Goal: Use online tool/utility: Utilize a website feature to perform a specific function

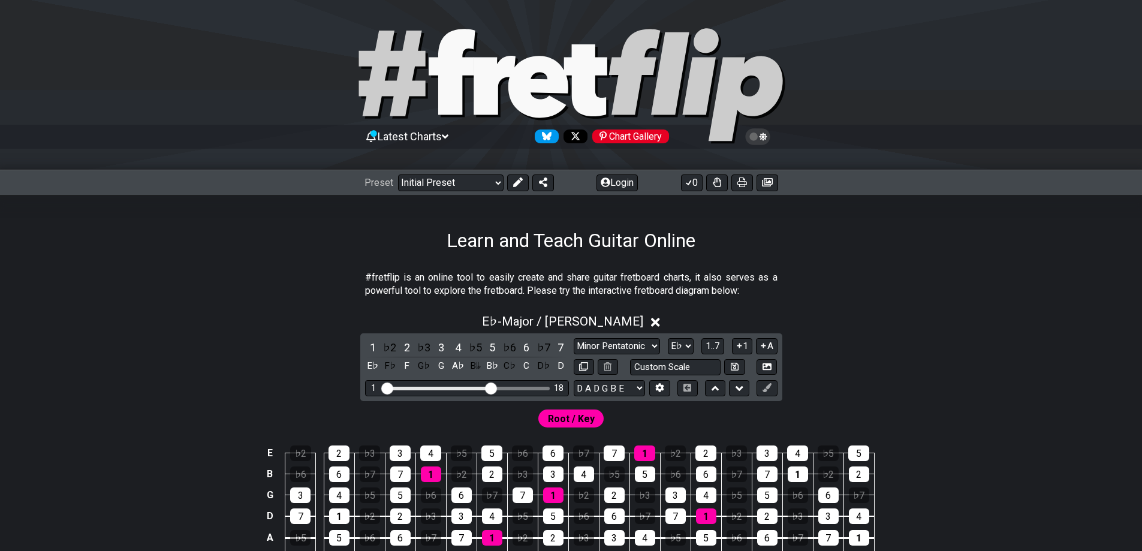
select select "Major / [PERSON_NAME]"
select select "Eb"
select select "D A D G B E"
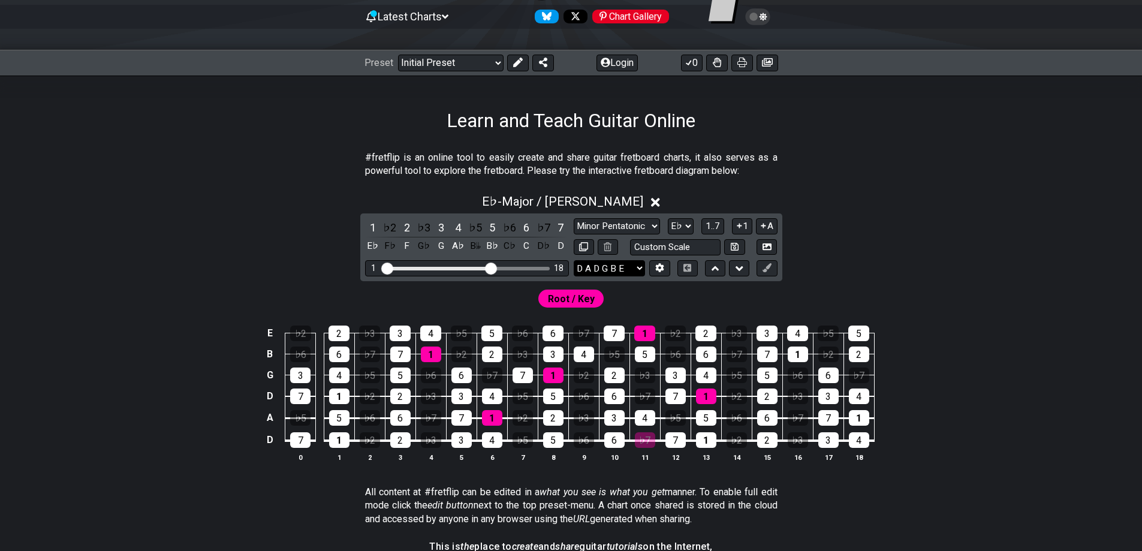
click at [608, 273] on select "E A D G B E E A D G B E E A D G B E B E A D F♯ B A D G C E A D A D G B E E♭ A♭ …" at bounding box center [609, 268] width 71 height 16
click at [605, 276] on select "E A D G B E E A D G B E E A D G B E B E A D F♯ B A D G C E A D A D G B E E♭ A♭ …" at bounding box center [609, 268] width 71 height 16
click at [683, 230] on select "A♭ A A♯ B♭ B C C♯ D♭ D D♯ E♭ E F F♯ G♭ G G♯" at bounding box center [681, 226] width 26 height 16
select select "G#"
click at [668, 218] on select "A♭ A A♯ B♭ B C C♯ D♭ D D♯ E♭ E F F♯ G♭ G G♯" at bounding box center [681, 226] width 26 height 16
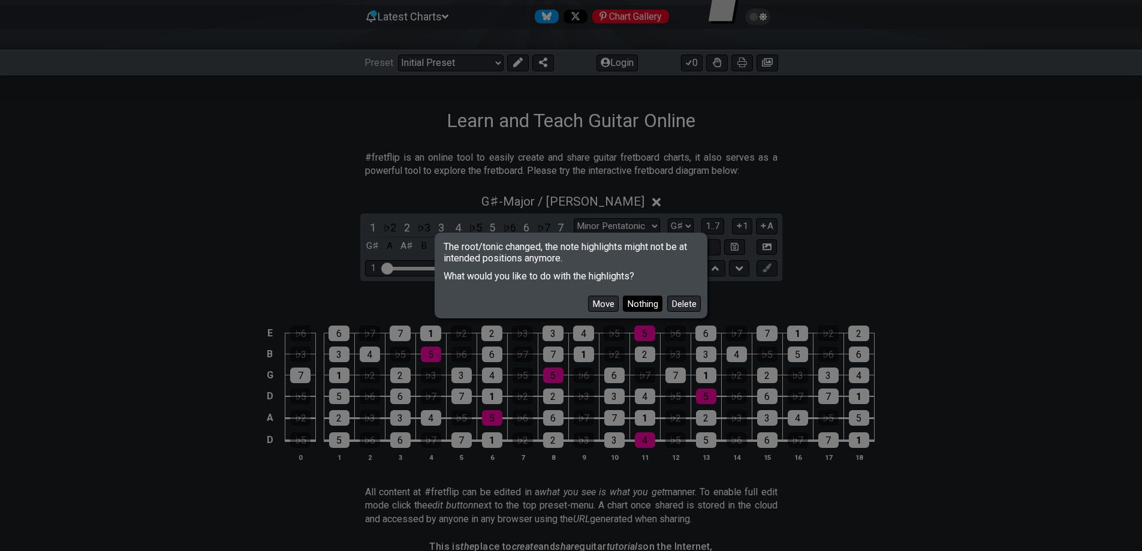
click at [633, 308] on button "Nothing" at bounding box center [643, 303] width 40 height 16
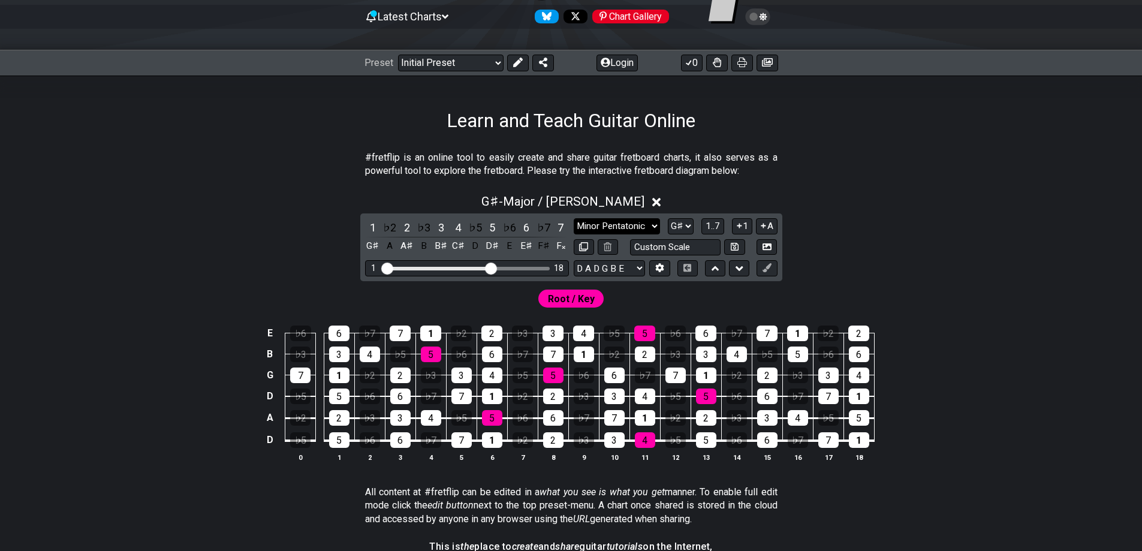
click at [622, 228] on select "Minor Pentatonic Click to edit Minor Pentatonic Major Pentatonic Minor Blues Ma…" at bounding box center [617, 226] width 86 height 16
select select "Minor / Aeolian"
click at [574, 218] on select "Minor Pentatonic Click to edit Minor Pentatonic Major Pentatonic Minor Blues Ma…" at bounding box center [617, 226] width 86 height 16
